Goal: Information Seeking & Learning: Learn about a topic

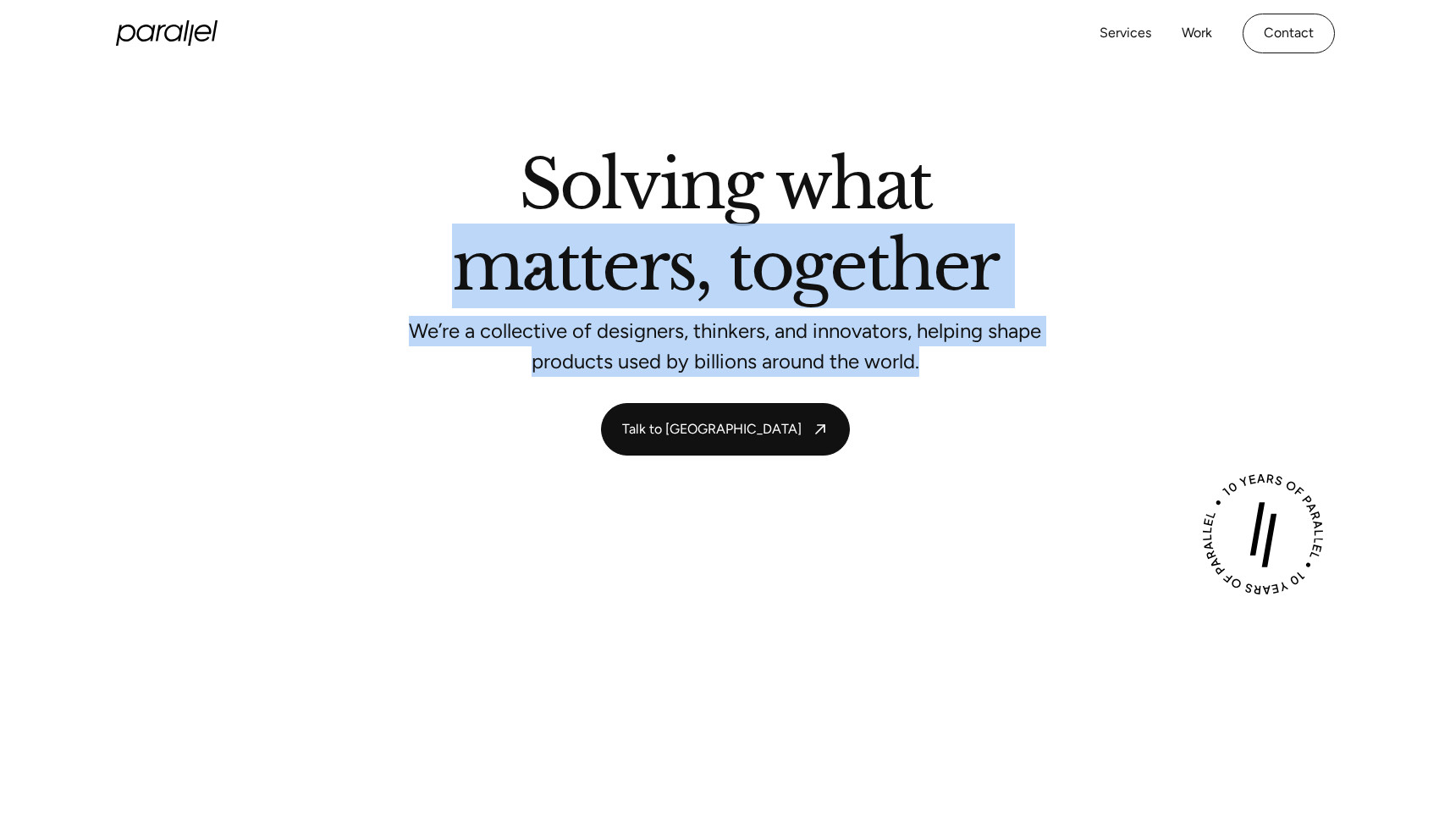
click at [463, 231] on div "Solving what matters, together We’re a collective of designers, thinkers, and i…" at bounding box center [726, 304] width 1152 height 304
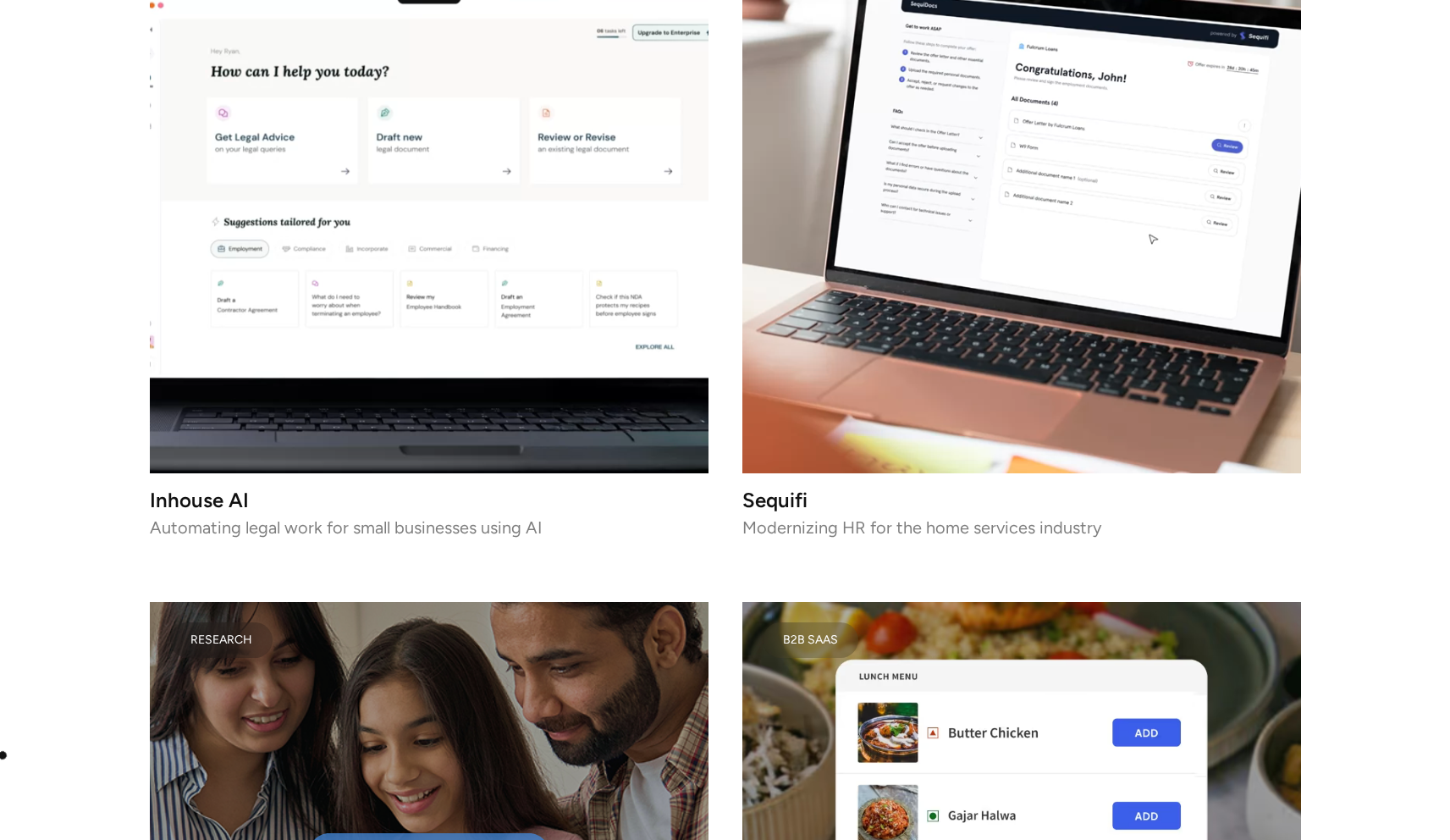
scroll to position [2181, 0]
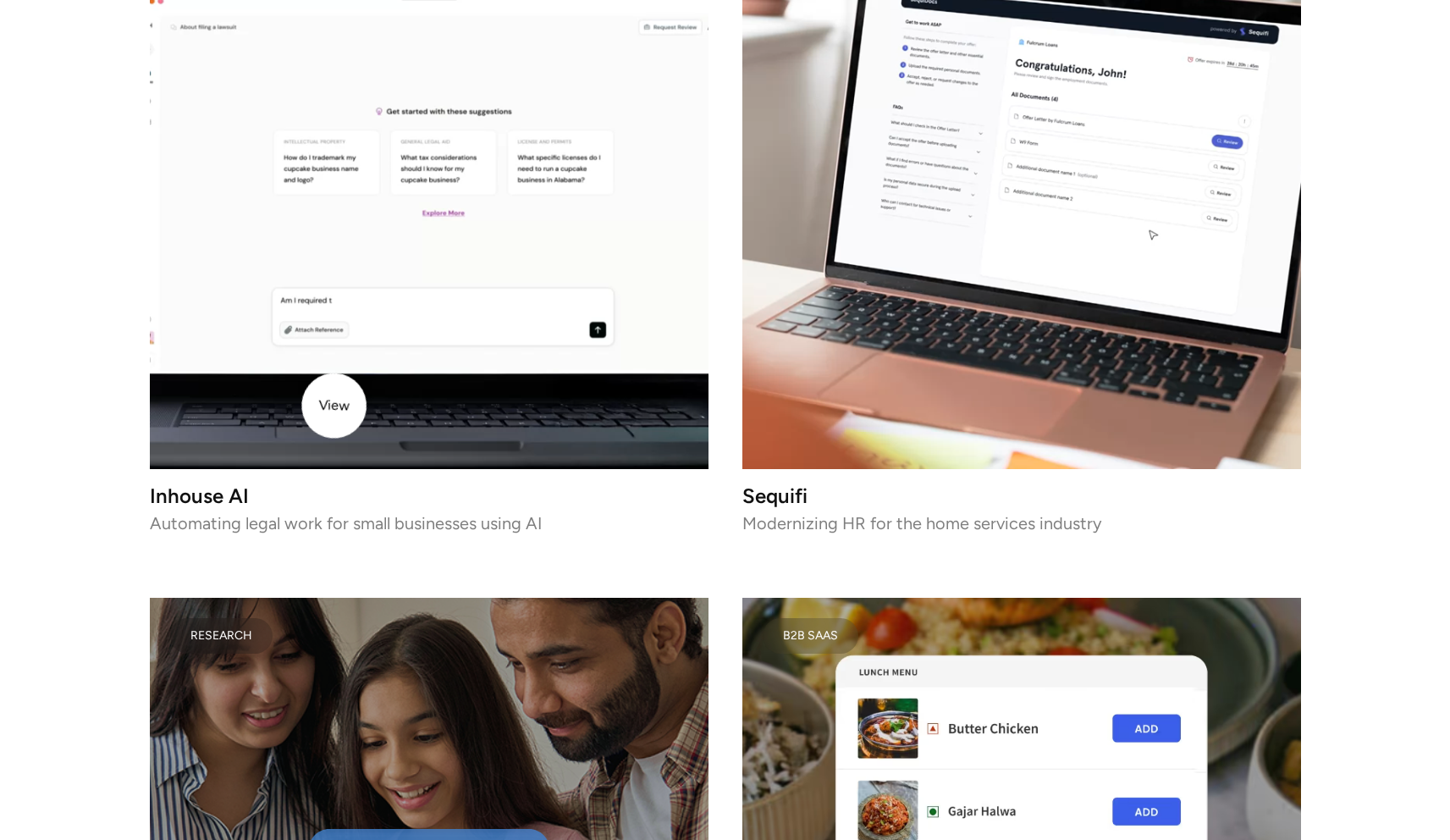
click at [334, 405] on video at bounding box center [429, 190] width 559 height 559
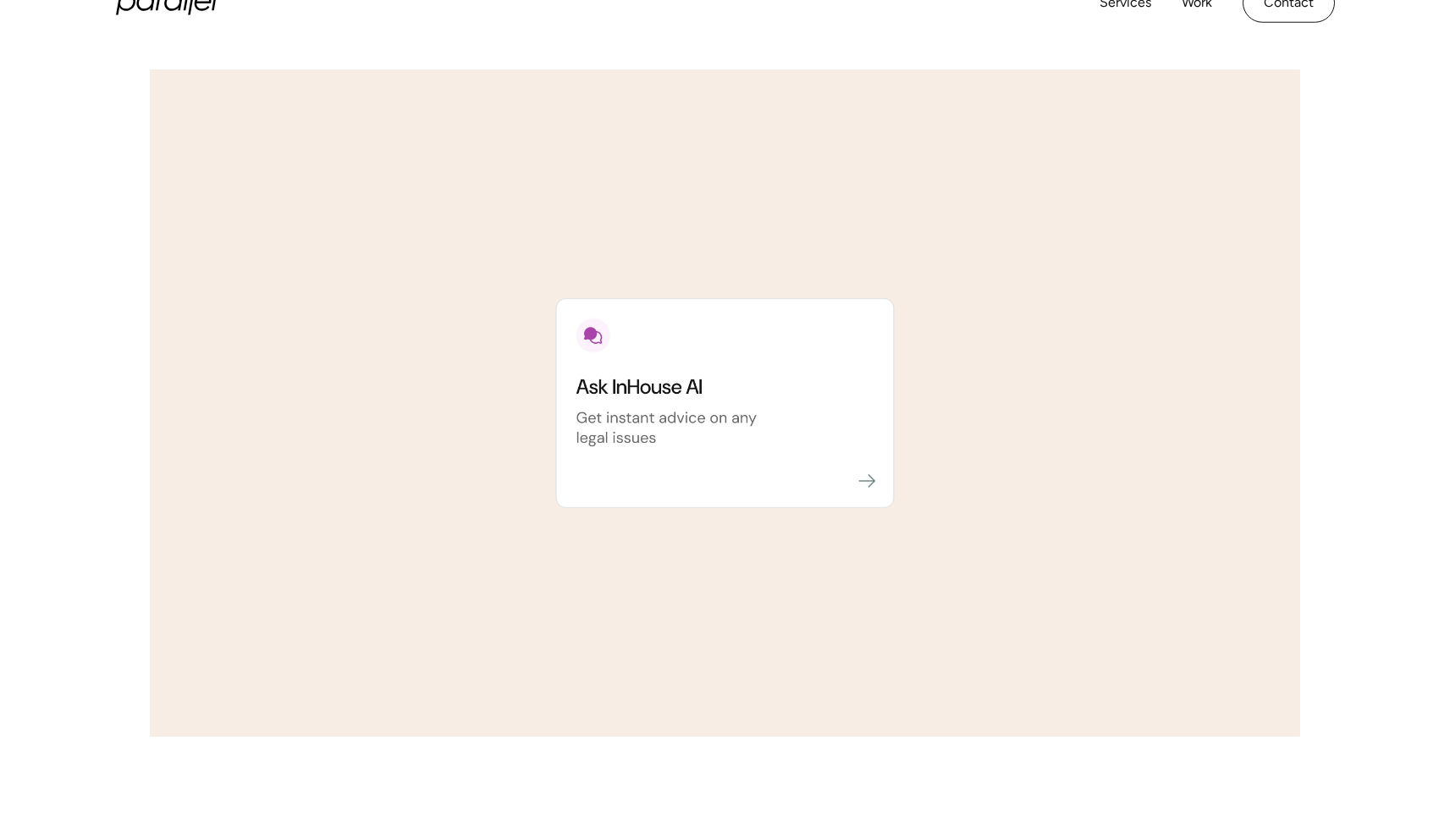
scroll to position [2450, 0]
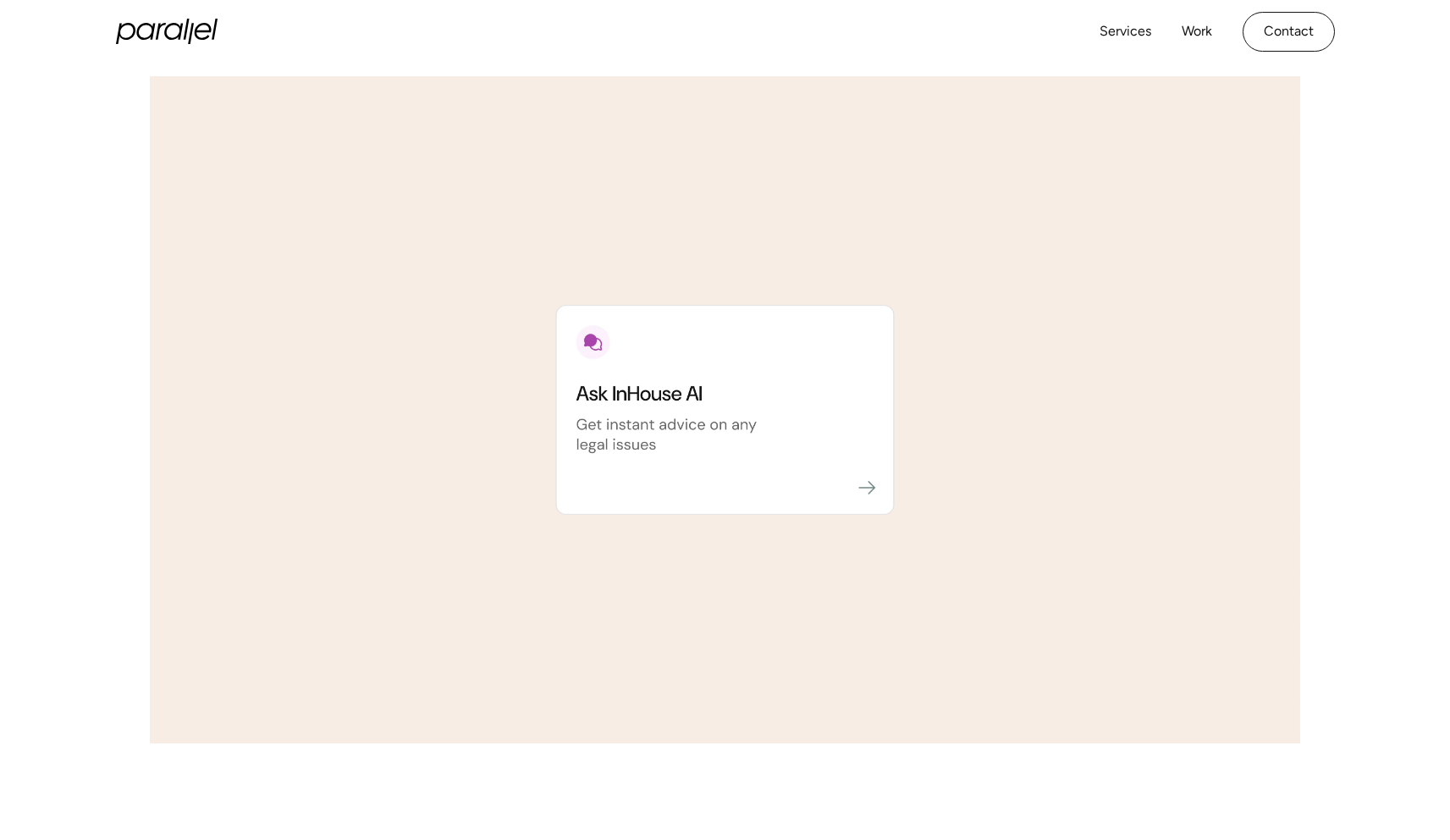
click at [820, 413] on image at bounding box center [726, 409] width 339 height 210
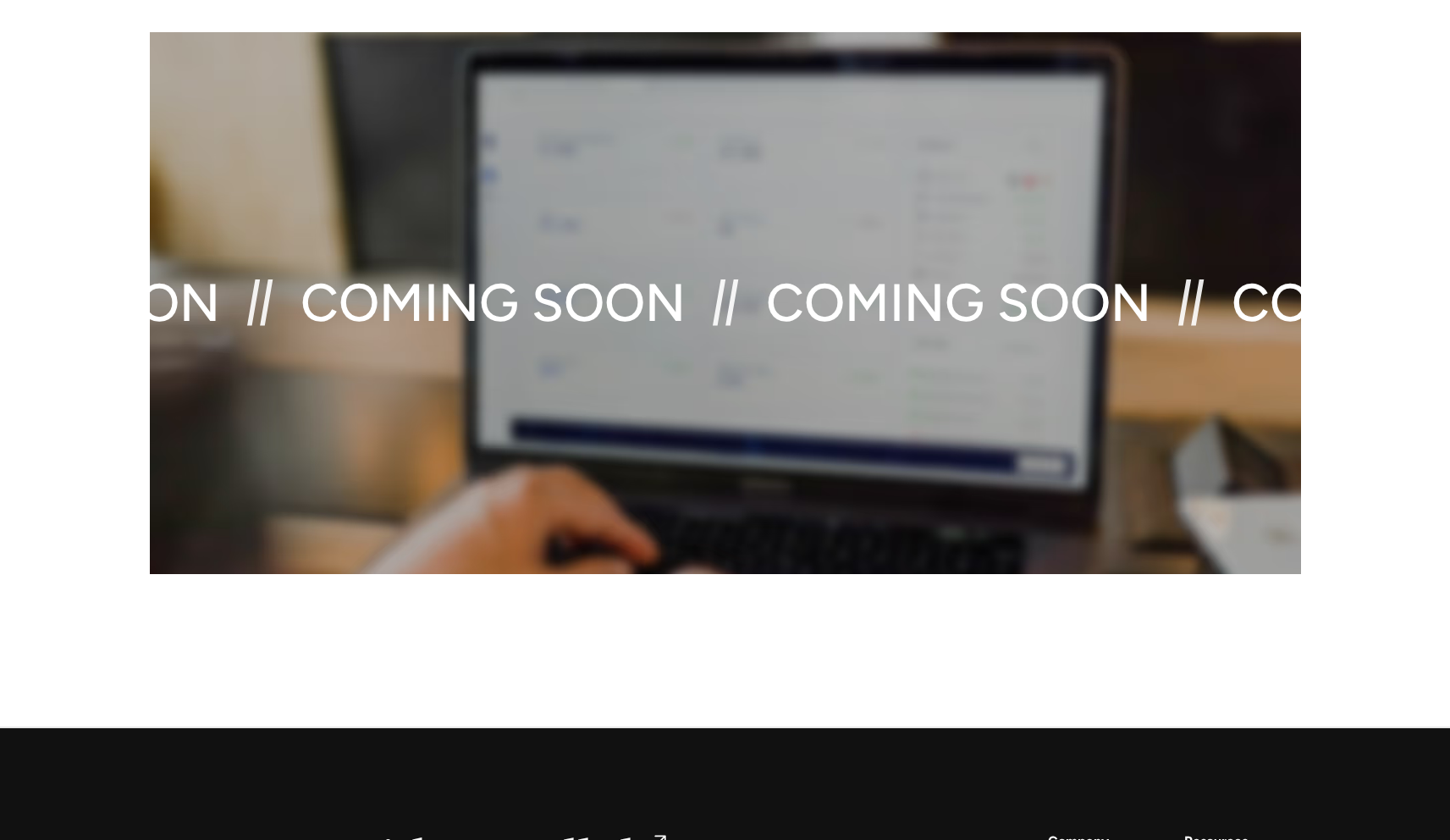
scroll to position [8138, 0]
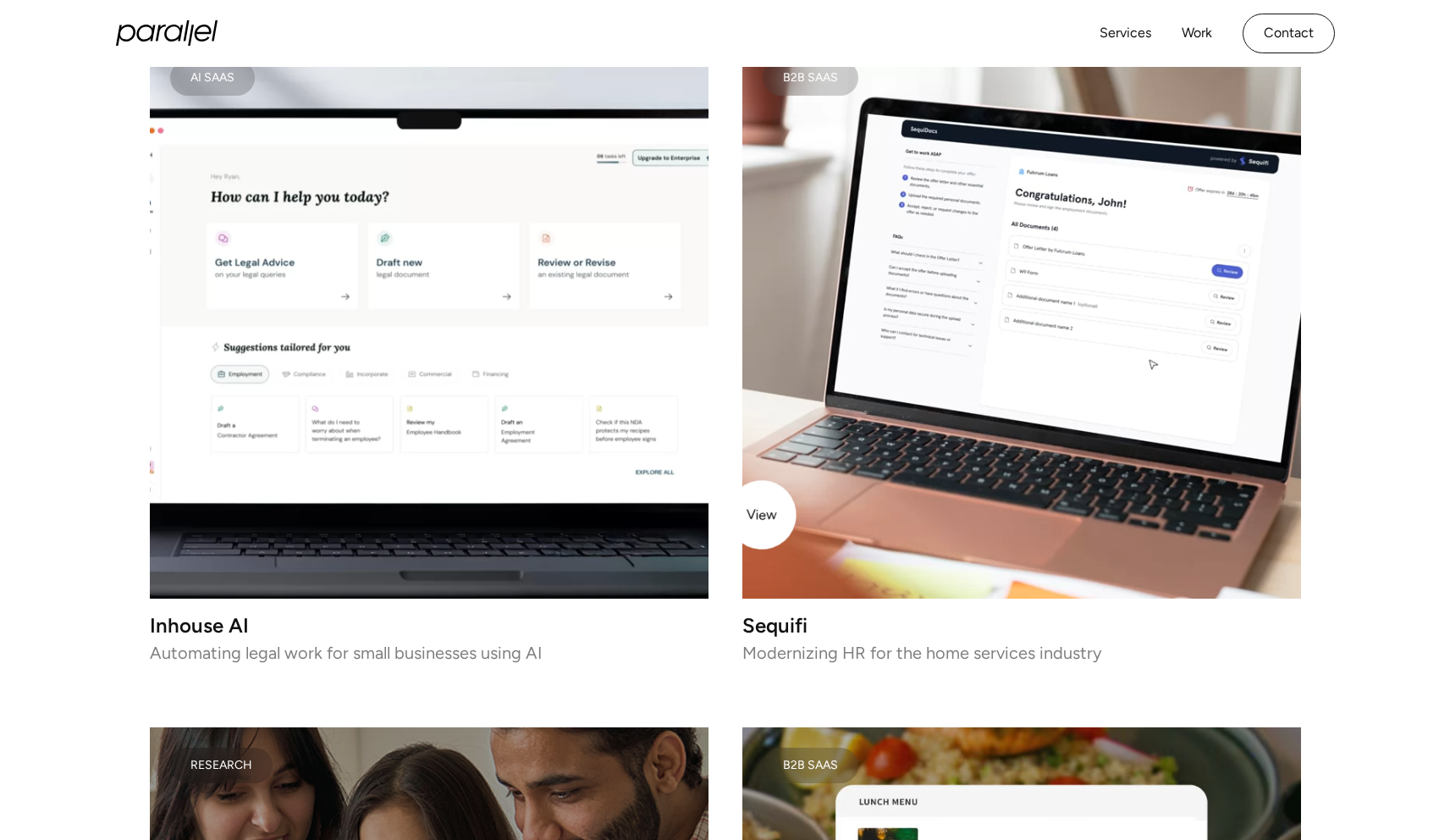
scroll to position [2037, 0]
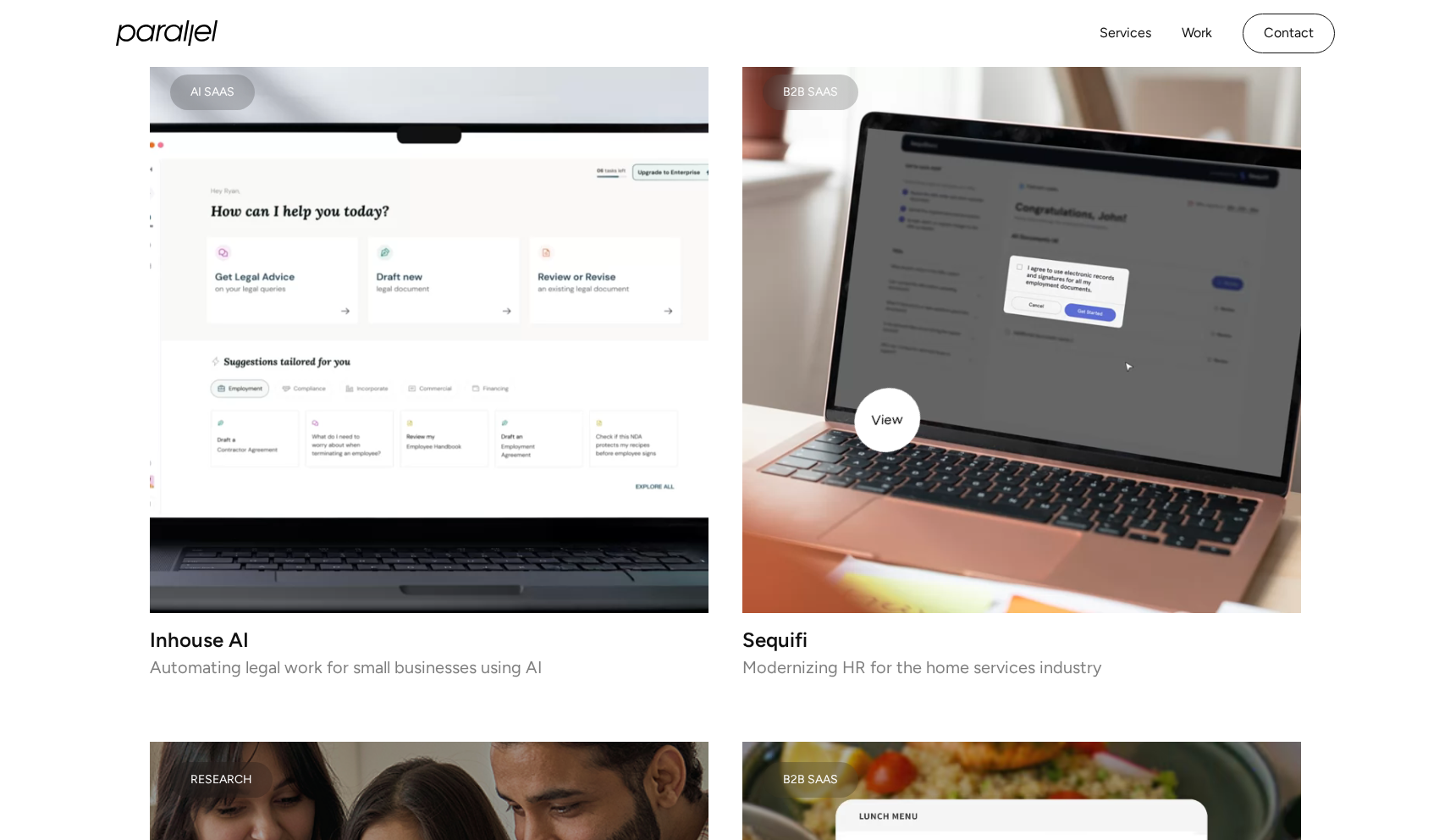
click at [899, 413] on video at bounding box center [1022, 334] width 559 height 559
click at [910, 276] on video at bounding box center [1022, 334] width 559 height 559
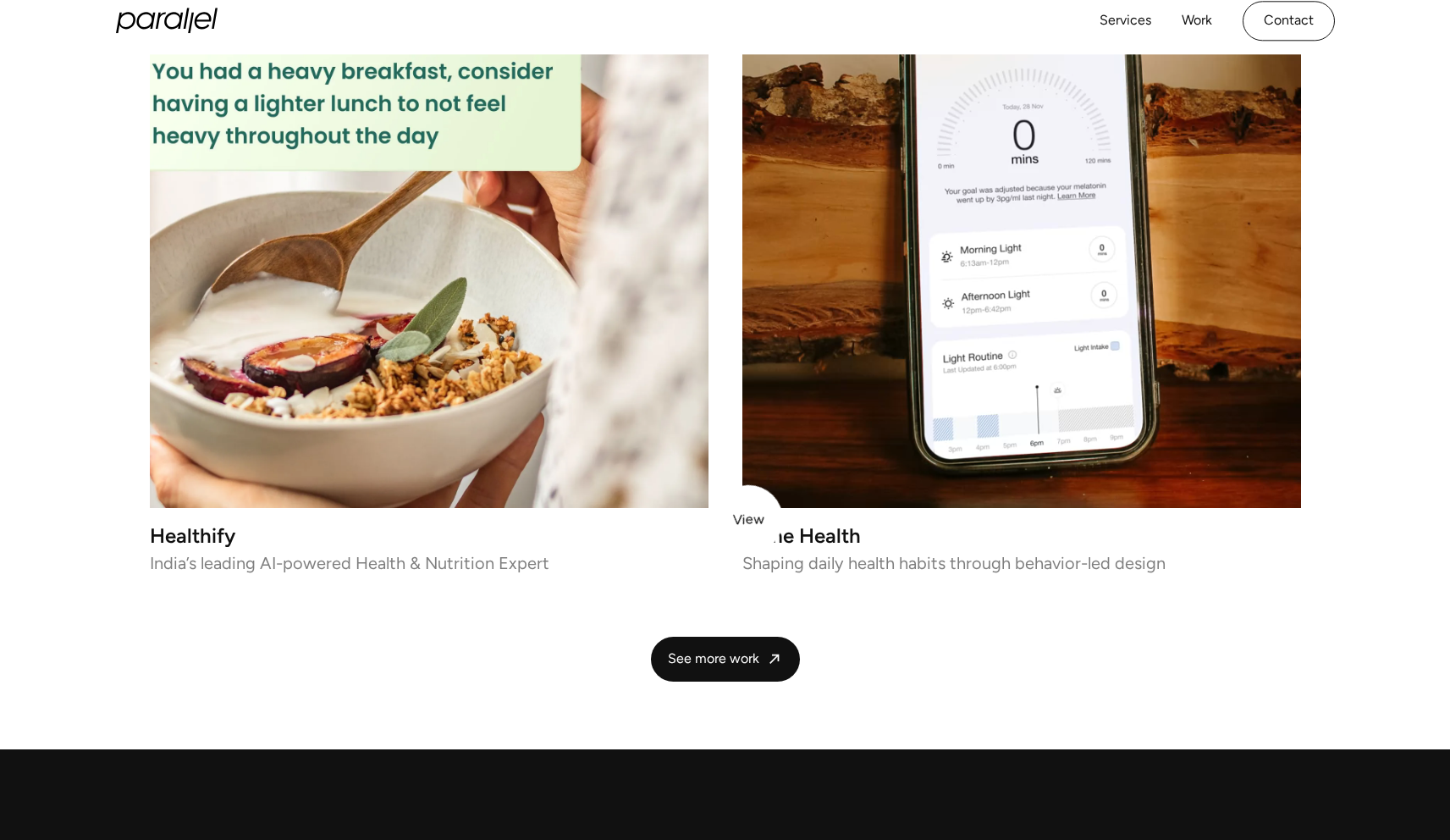
scroll to position [3485, 0]
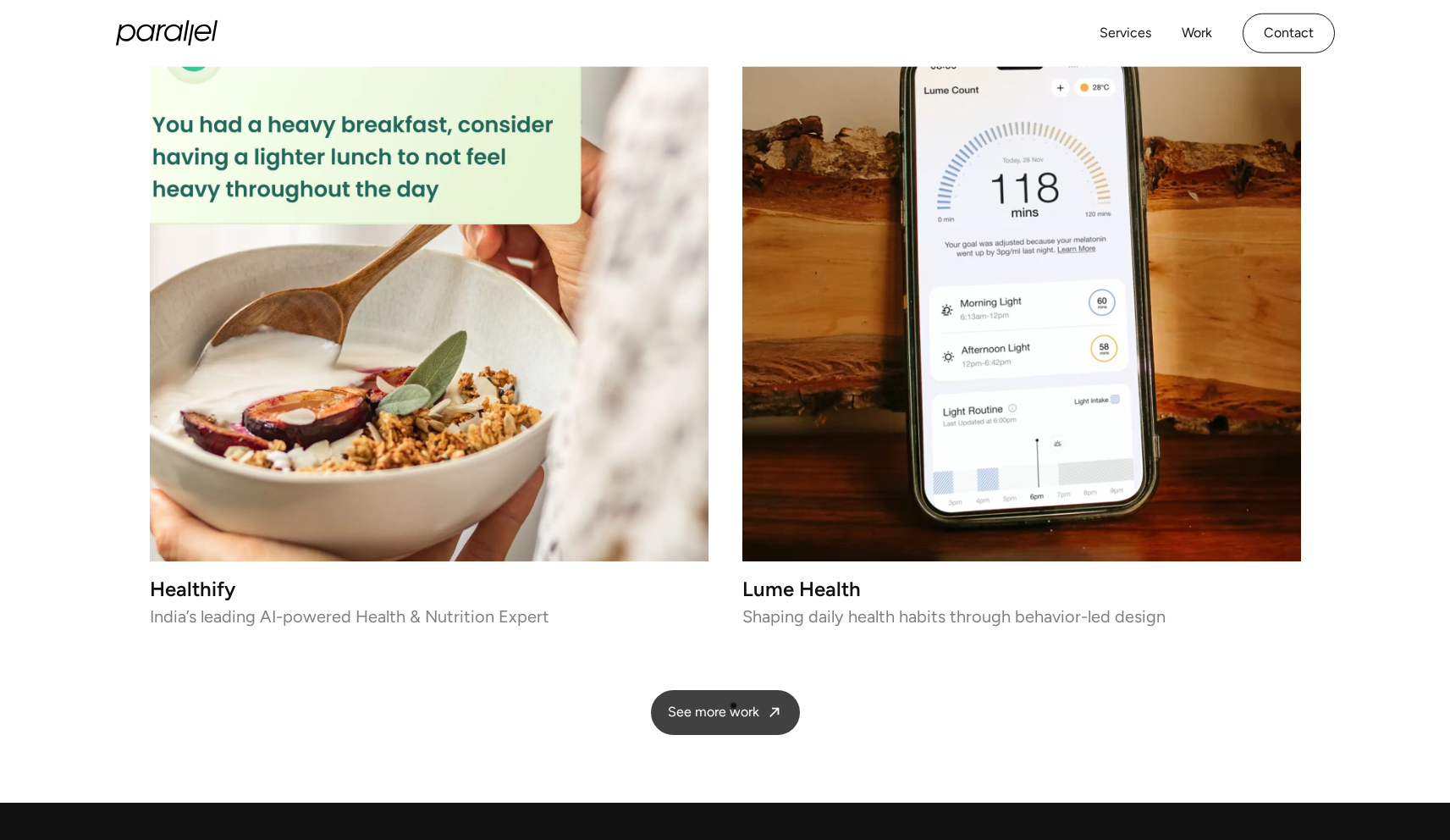
click at [734, 701] on link "See more work" at bounding box center [726, 712] width 149 height 45
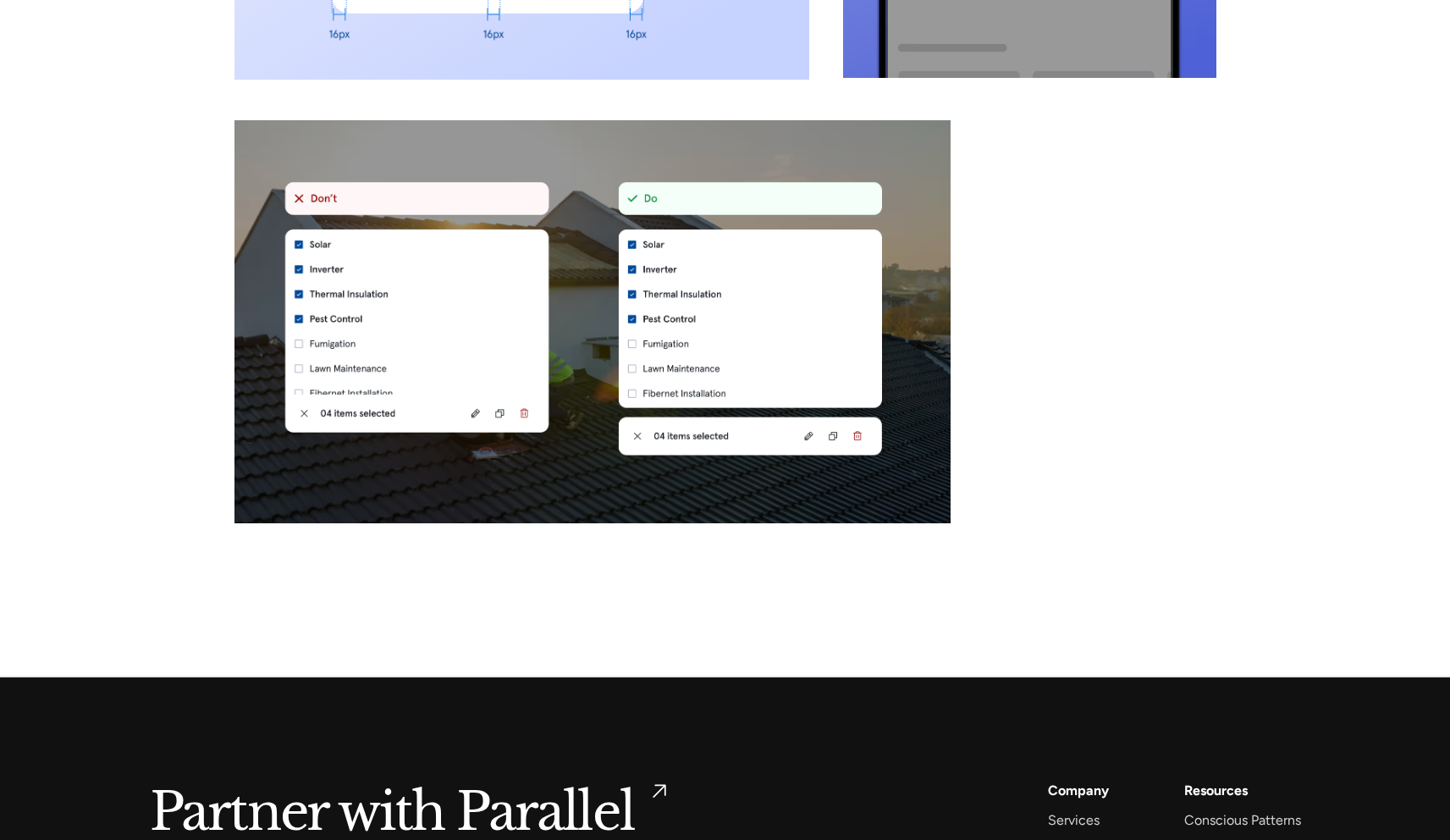
scroll to position [8376, 0]
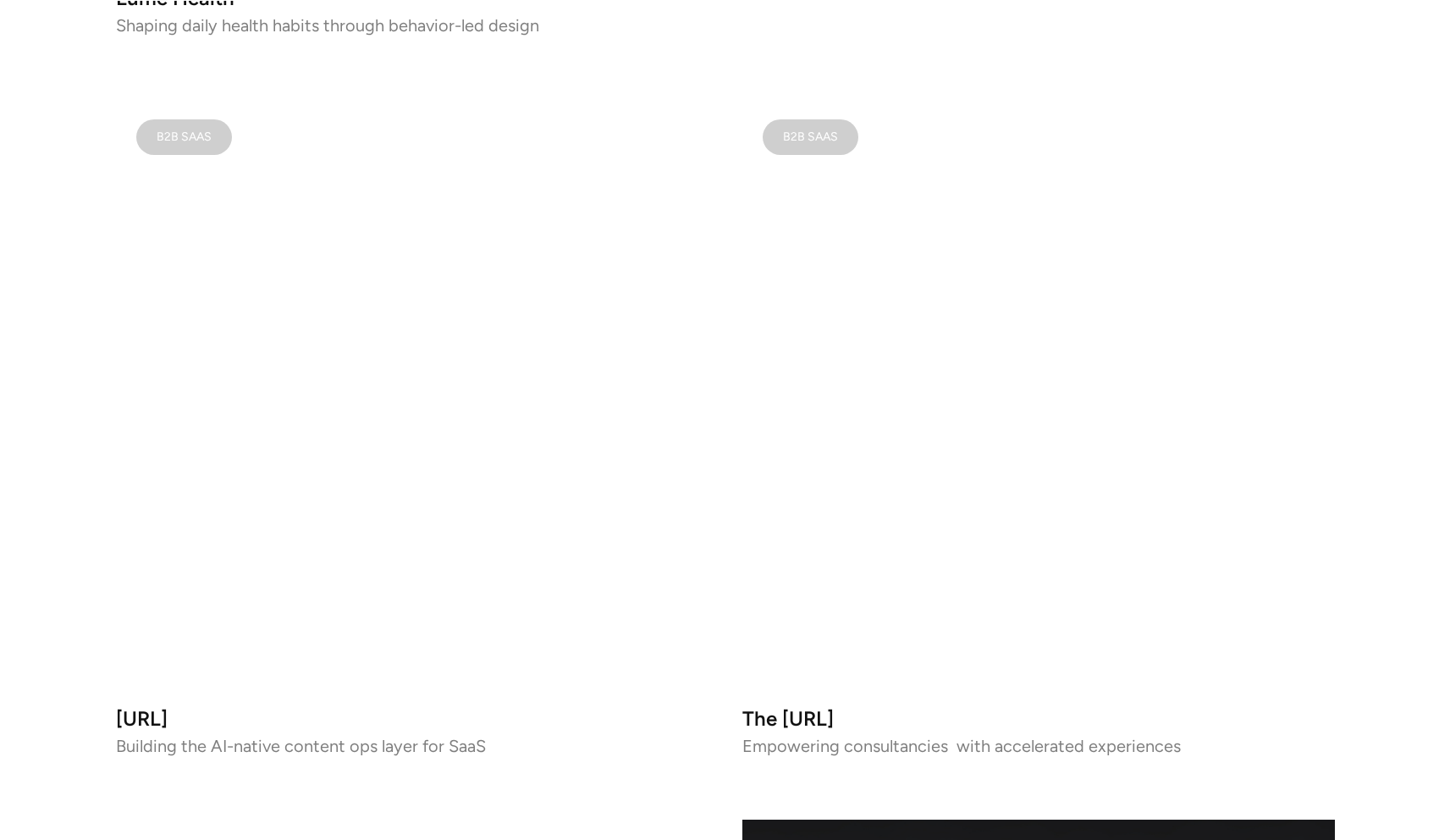
scroll to position [1074, 0]
click at [451, 442] on video at bounding box center [412, 393] width 592 height 592
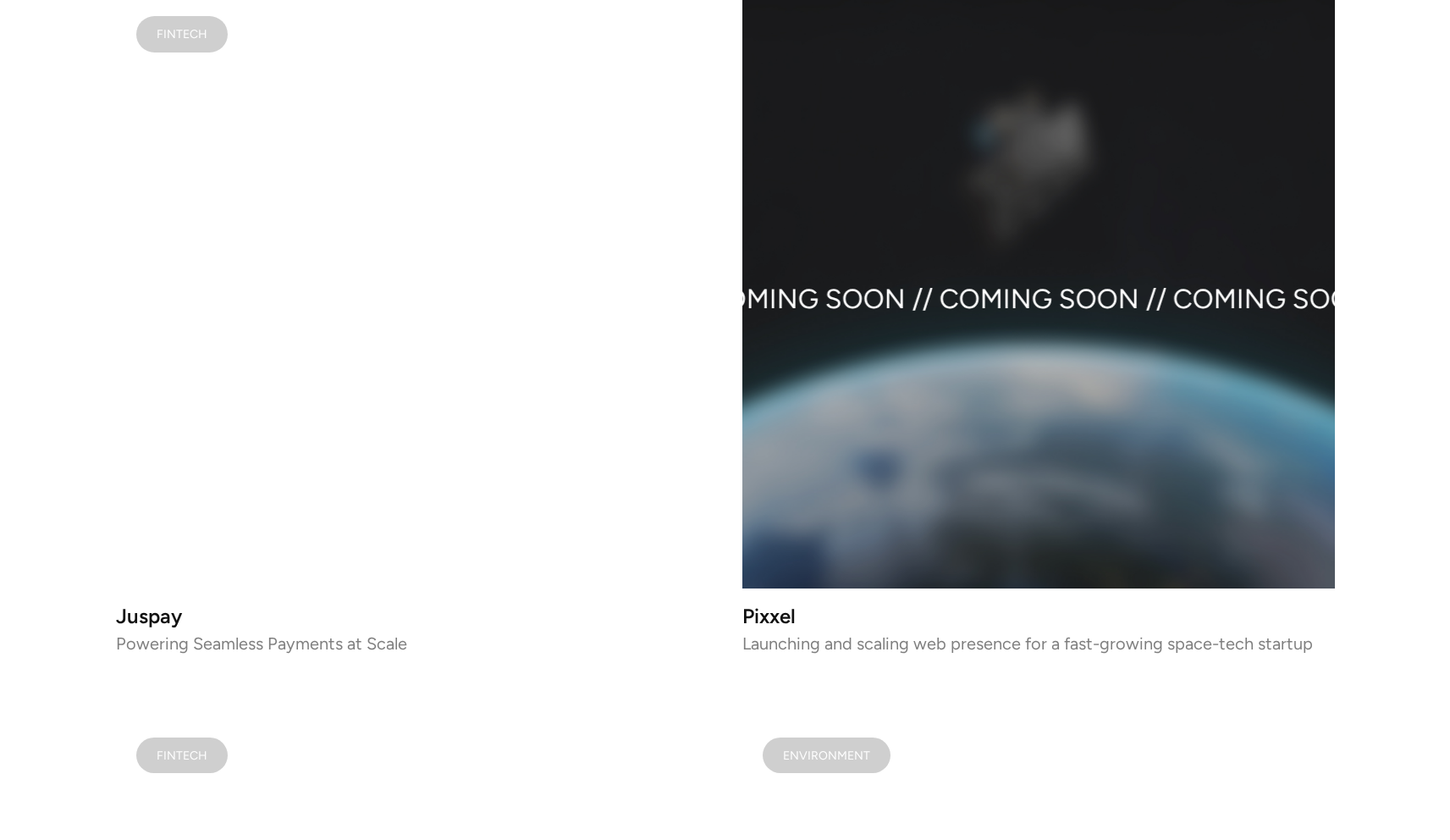
scroll to position [1917, 0]
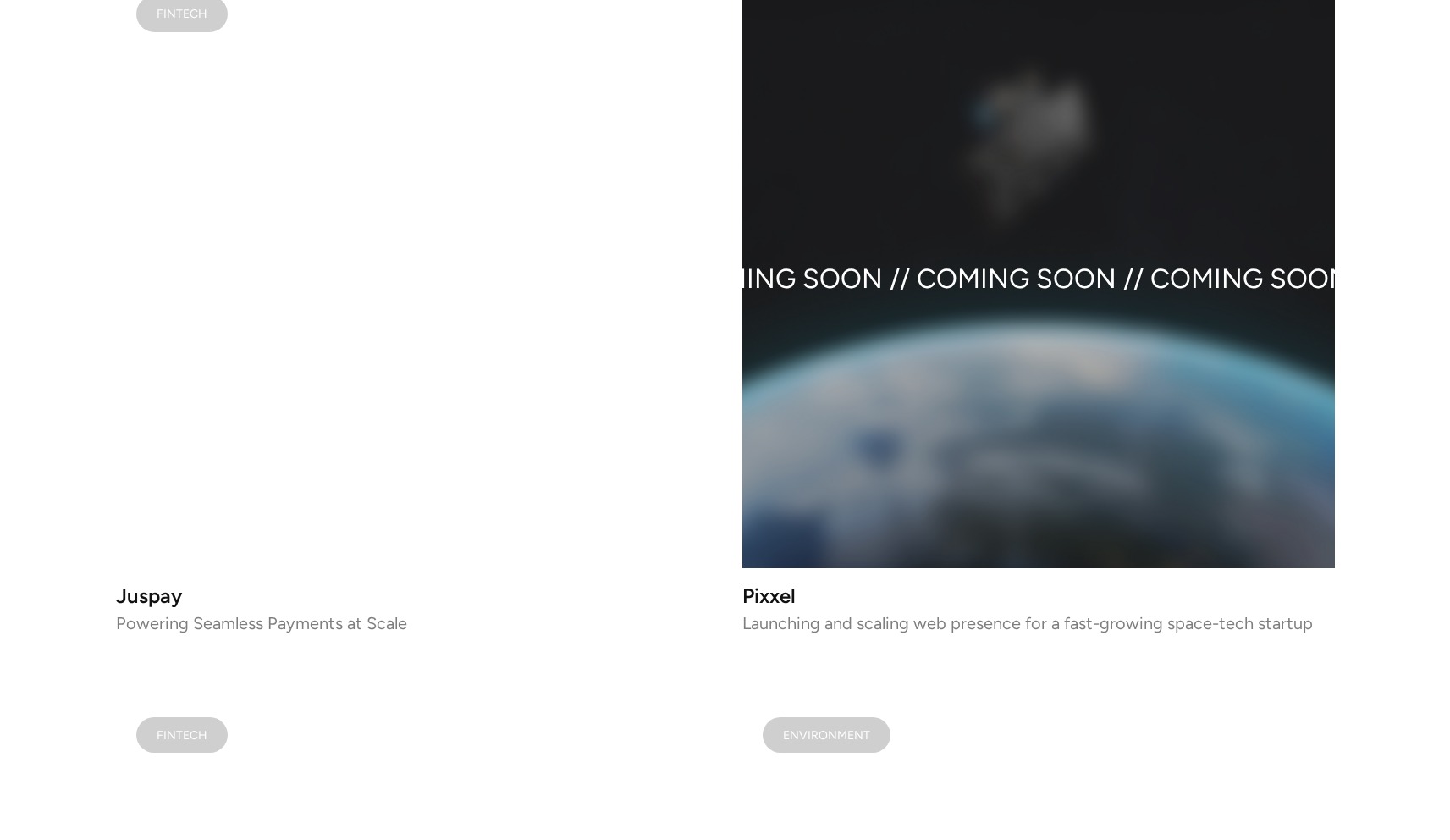
click at [445, 412] on video at bounding box center [412, 271] width 592 height 592
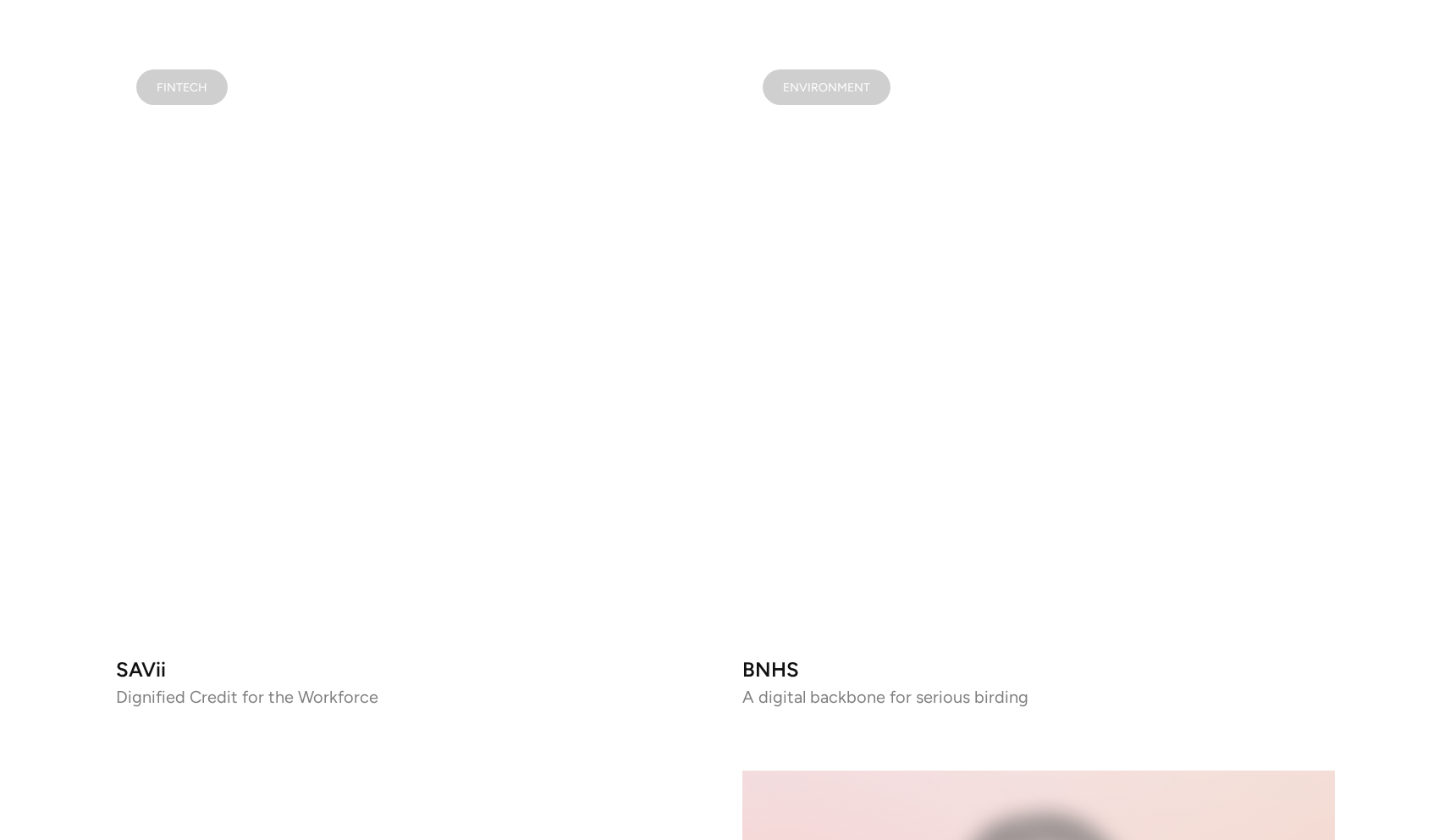
scroll to position [2567, 0]
click at [895, 559] on video at bounding box center [1038, 341] width 592 height 592
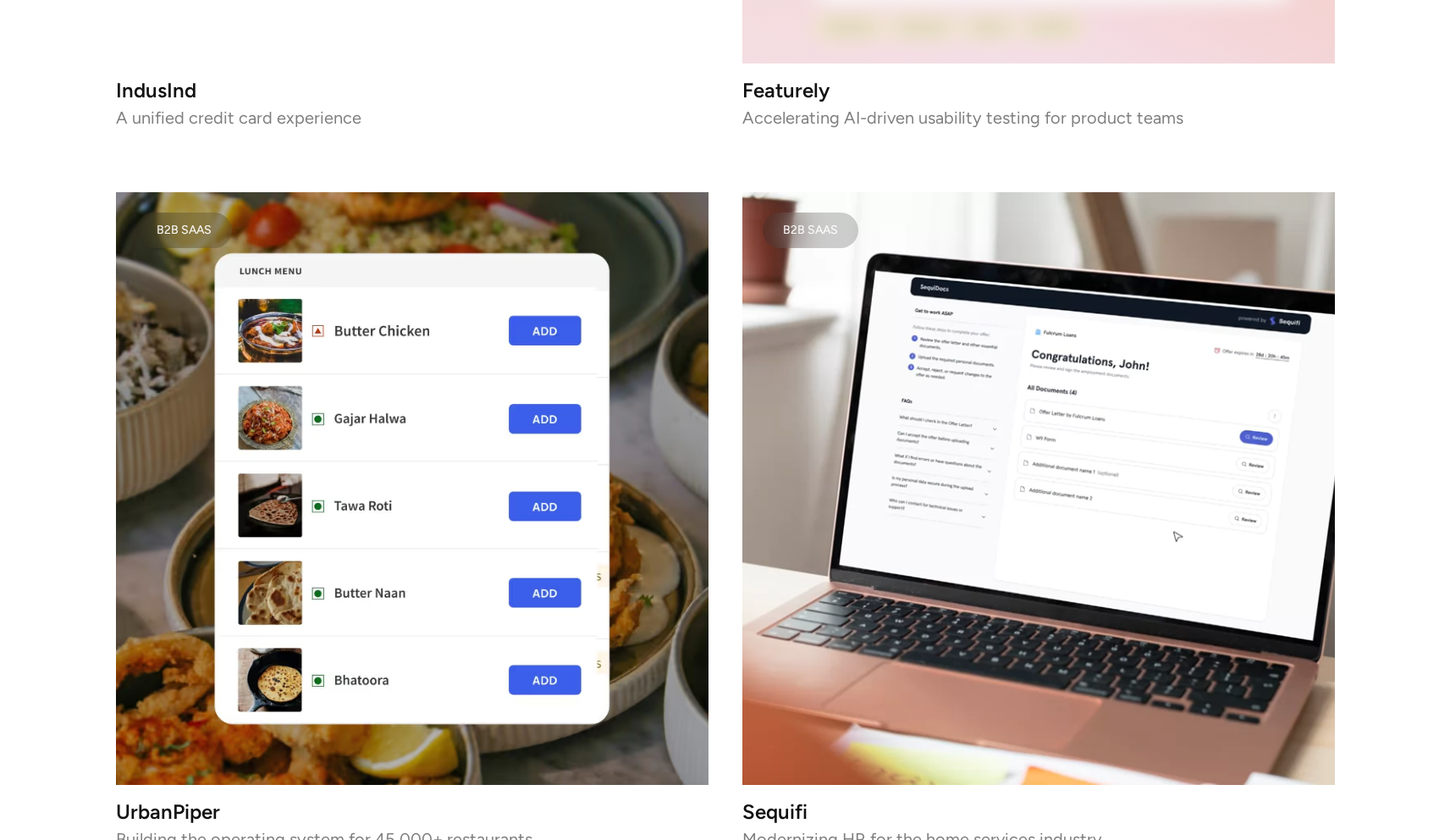
scroll to position [3884, 0]
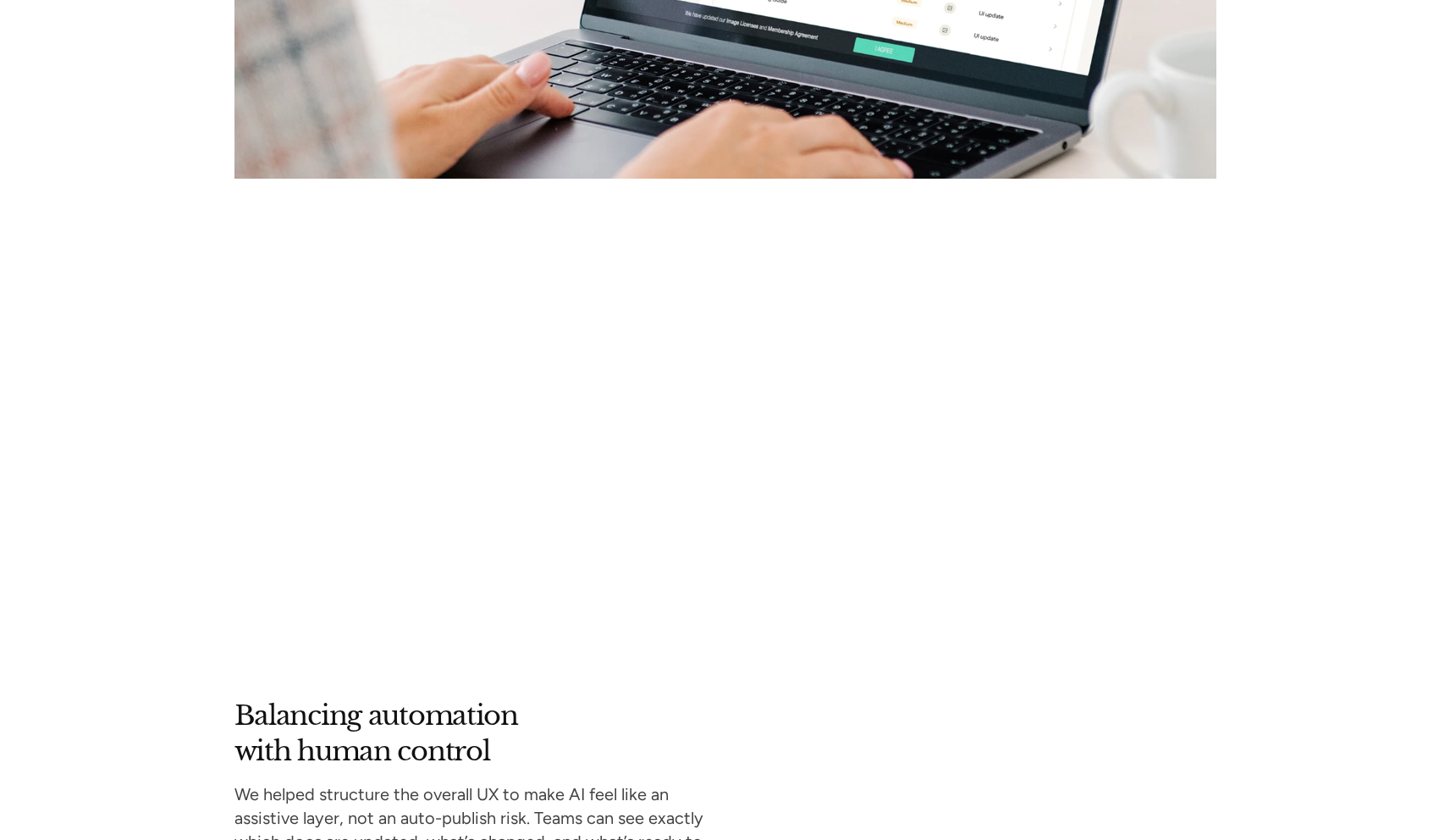
scroll to position [4652, 0]
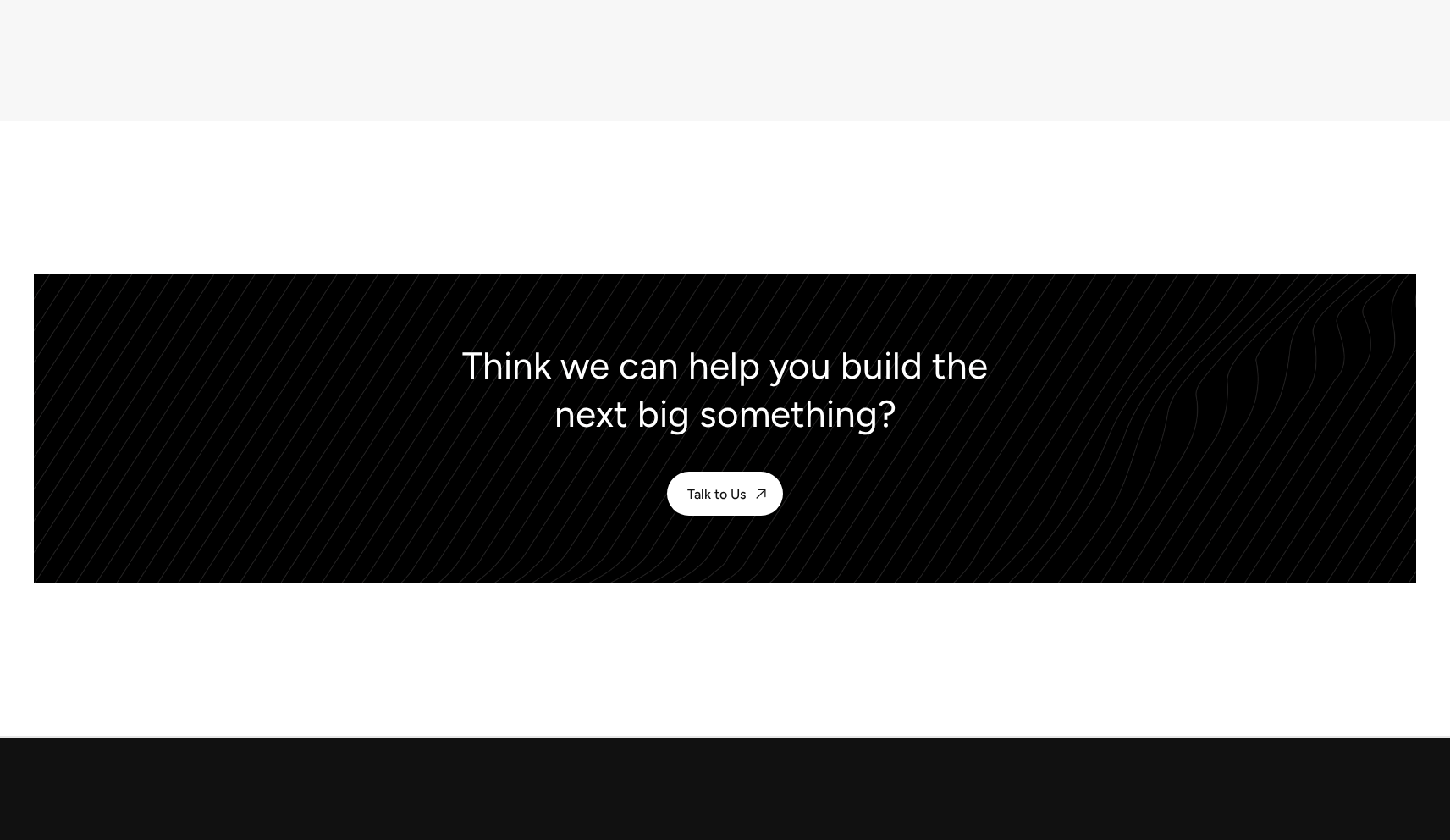
scroll to position [8365, 0]
